Goal: Information Seeking & Learning: Learn about a topic

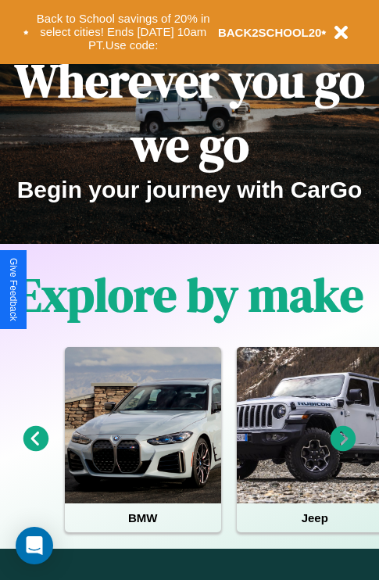
scroll to position [241, 0]
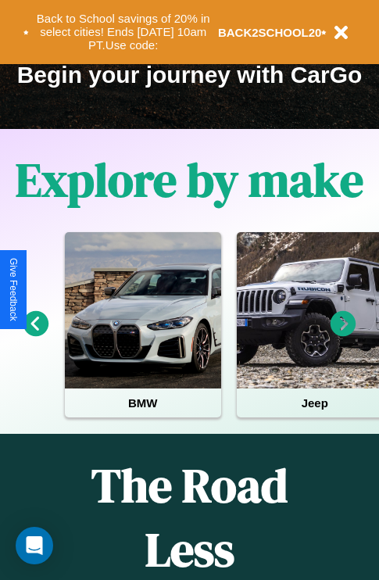
click at [343, 335] on icon at bounding box center [344, 324] width 26 height 26
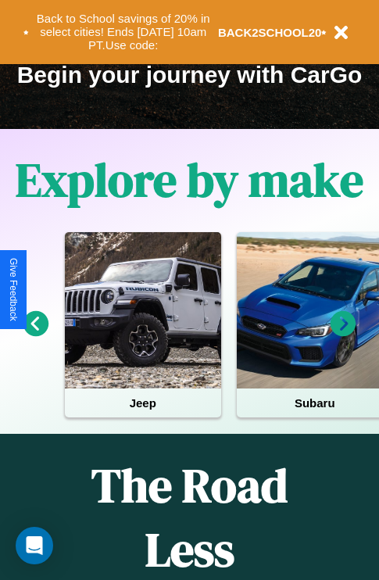
click at [343, 335] on icon at bounding box center [344, 324] width 26 height 26
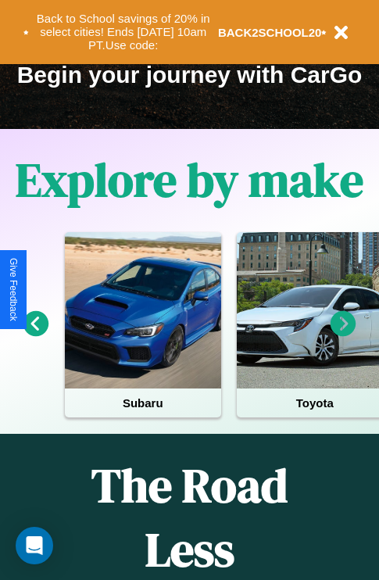
click at [35, 335] on icon at bounding box center [36, 324] width 26 height 26
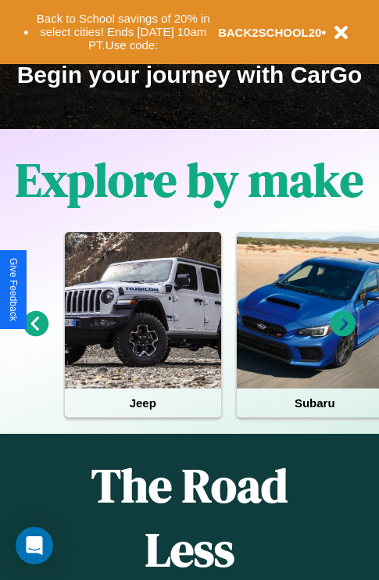
click at [35, 335] on icon at bounding box center [36, 324] width 26 height 26
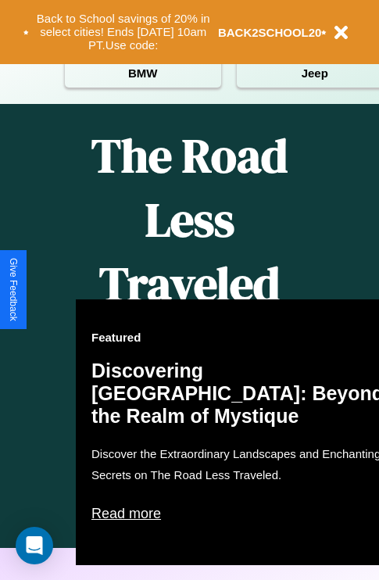
scroll to position [1894, 0]
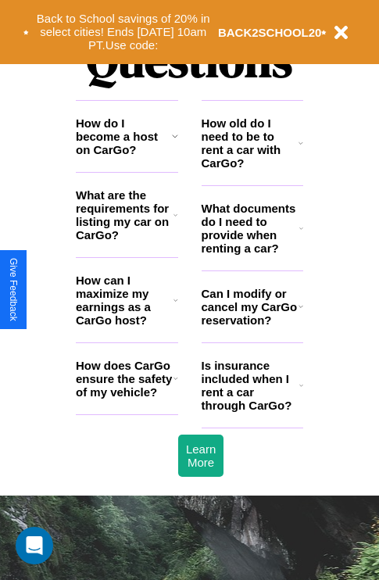
click at [175, 306] on icon at bounding box center [176, 300] width 5 height 13
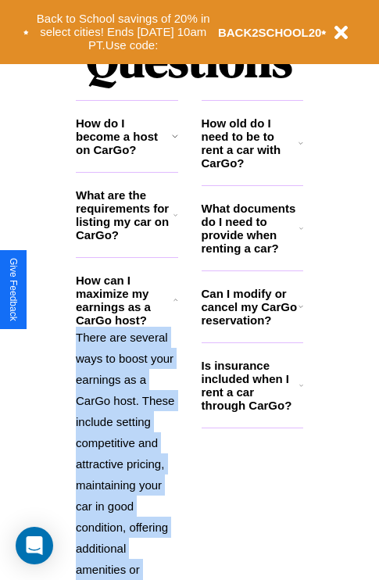
scroll to position [2135, 0]
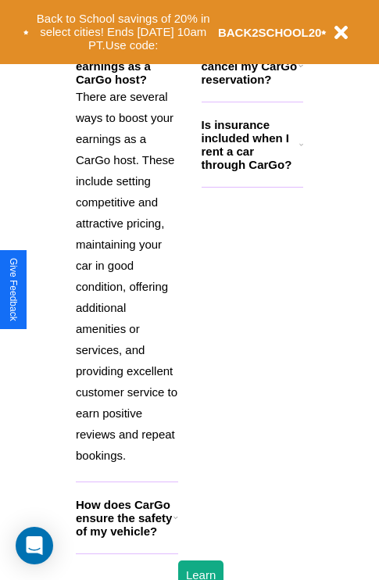
click at [127, 538] on h3 "How does CarGo ensure the safety of my vehicle?" at bounding box center [125, 518] width 98 height 40
click at [175, 524] on icon at bounding box center [176, 517] width 5 height 13
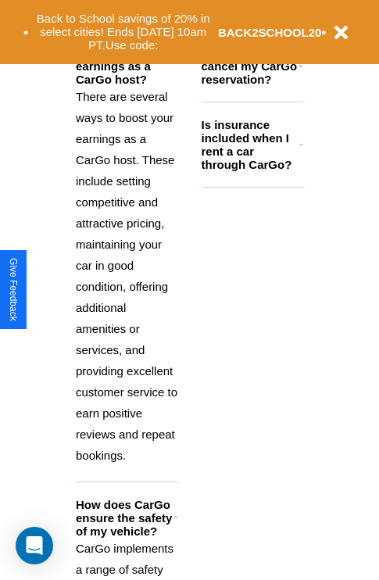
click at [175, 59] on polyline at bounding box center [176, 59] width 4 height 2
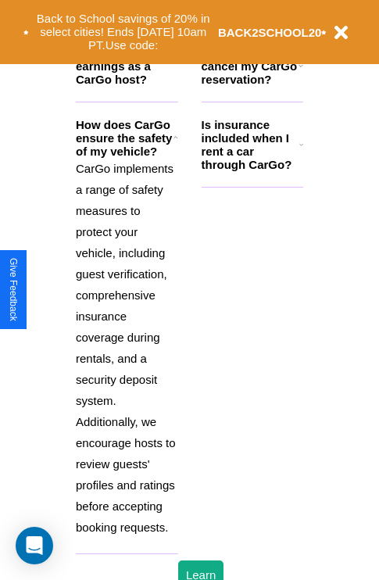
scroll to position [1525, 0]
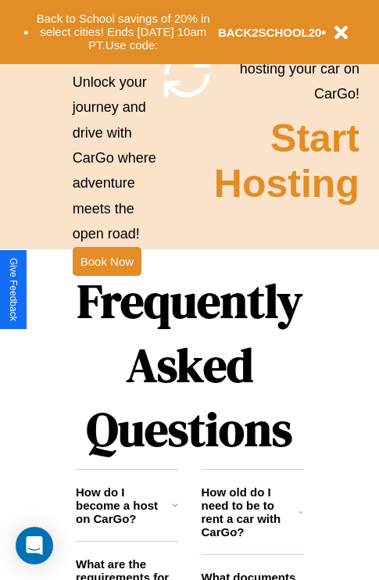
click at [252, 537] on h3 "How old do I need to be to rent a car with CarGo?" at bounding box center [251, 512] width 98 height 53
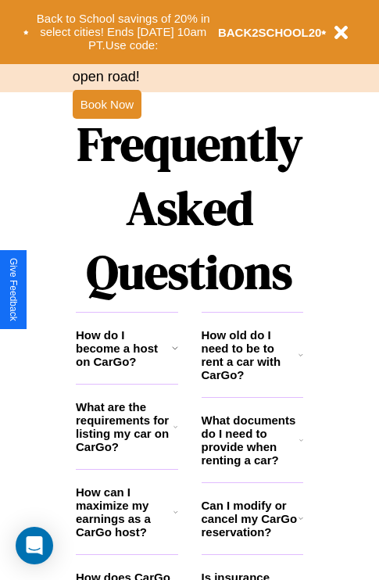
click at [252, 539] on h3 "Can I modify or cancel my CarGo reservation?" at bounding box center [250, 519] width 97 height 40
